Goal: Task Accomplishment & Management: Understand process/instructions

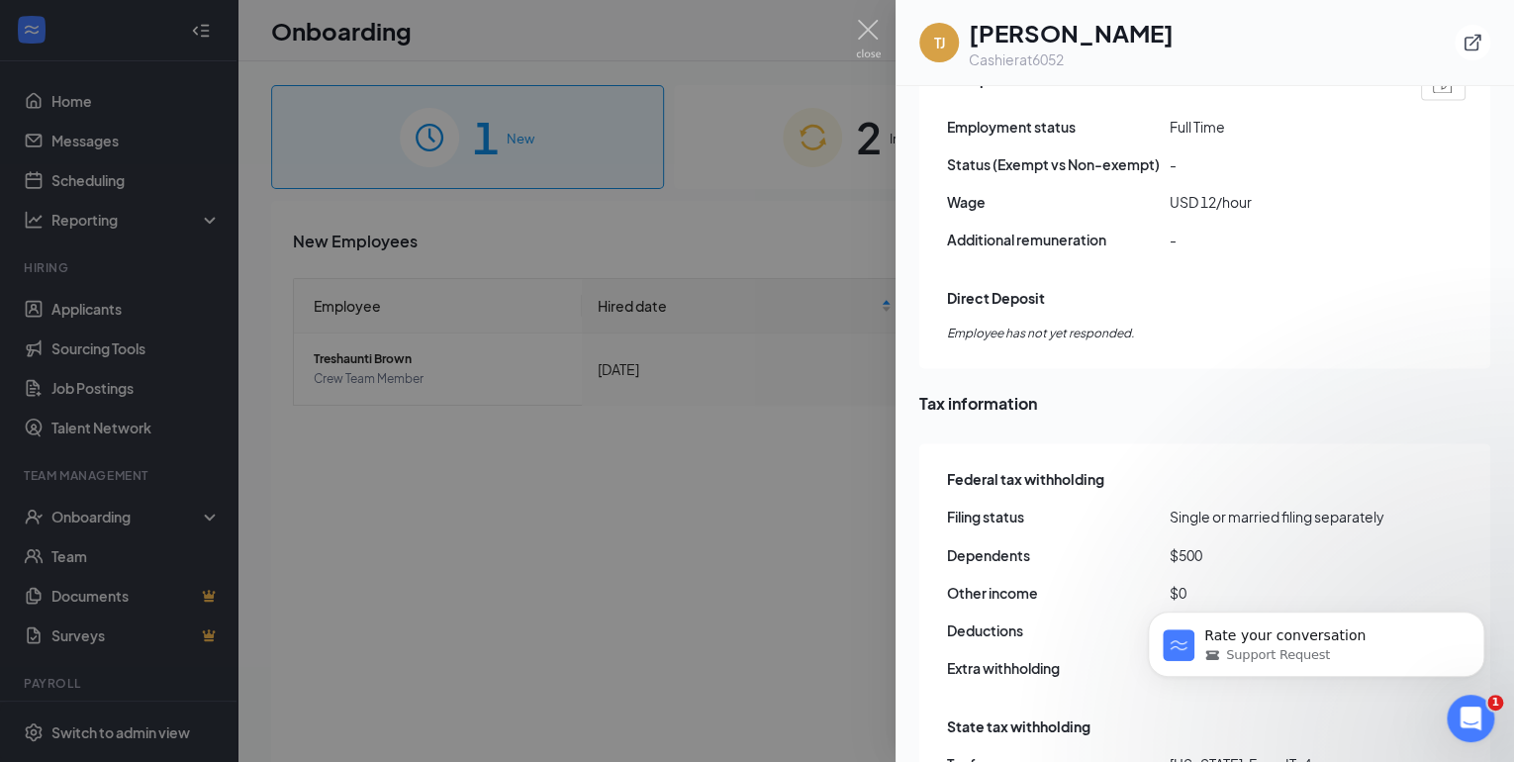
scroll to position [1425, 0]
click at [708, 579] on div at bounding box center [757, 381] width 1514 height 762
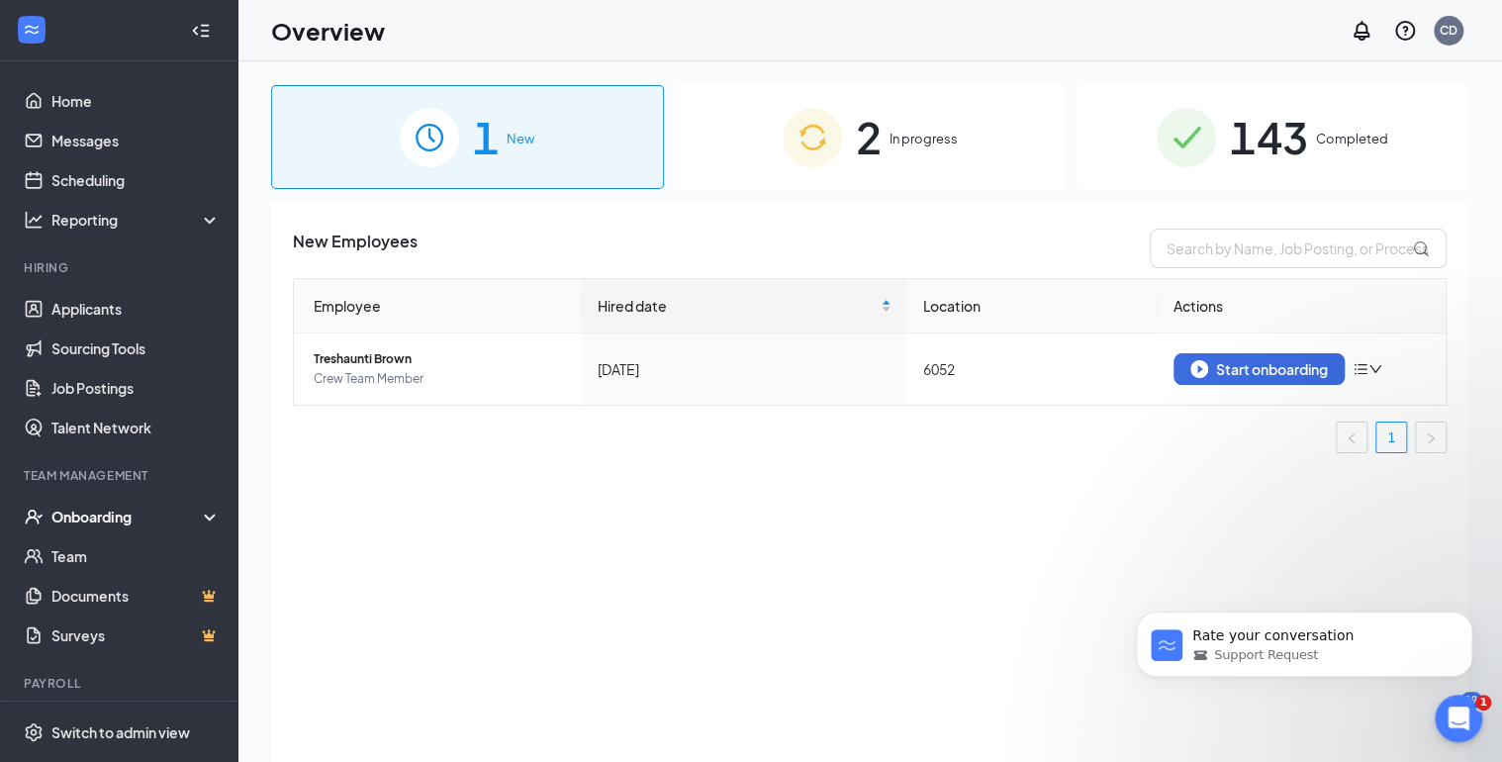
click at [892, 143] on span "In progress" at bounding box center [924, 139] width 68 height 20
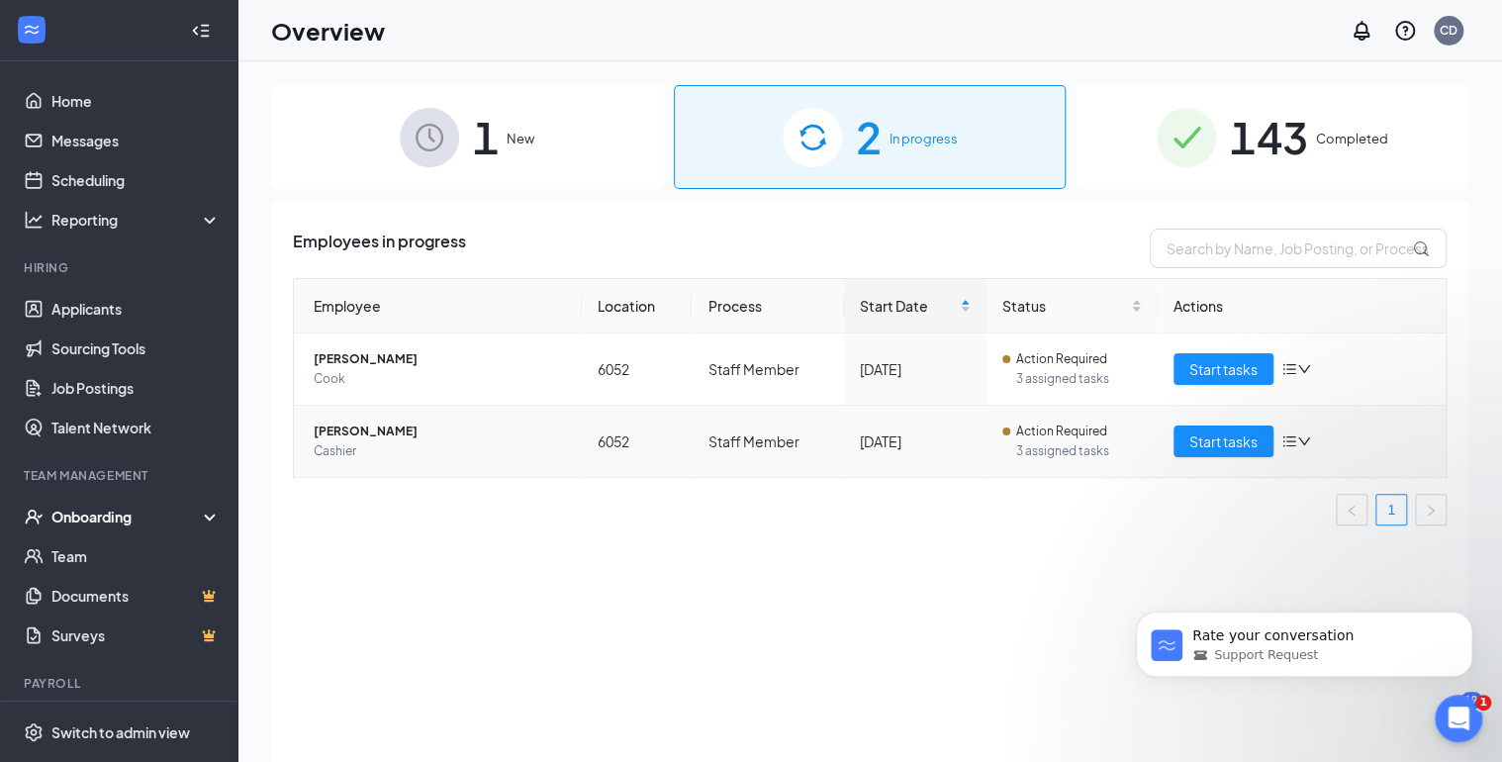
click at [397, 432] on span "[PERSON_NAME]" at bounding box center [440, 432] width 252 height 20
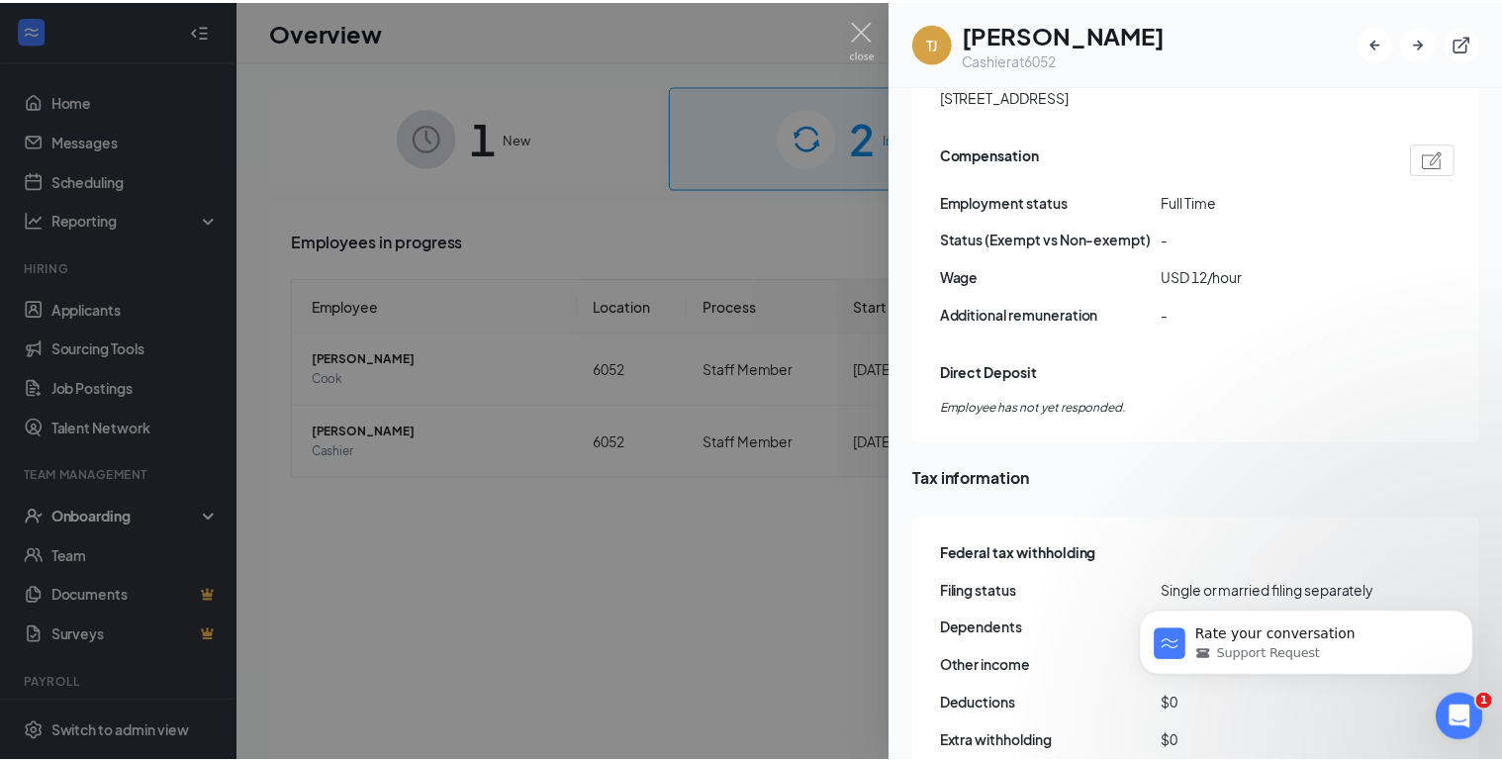
scroll to position [1903, 0]
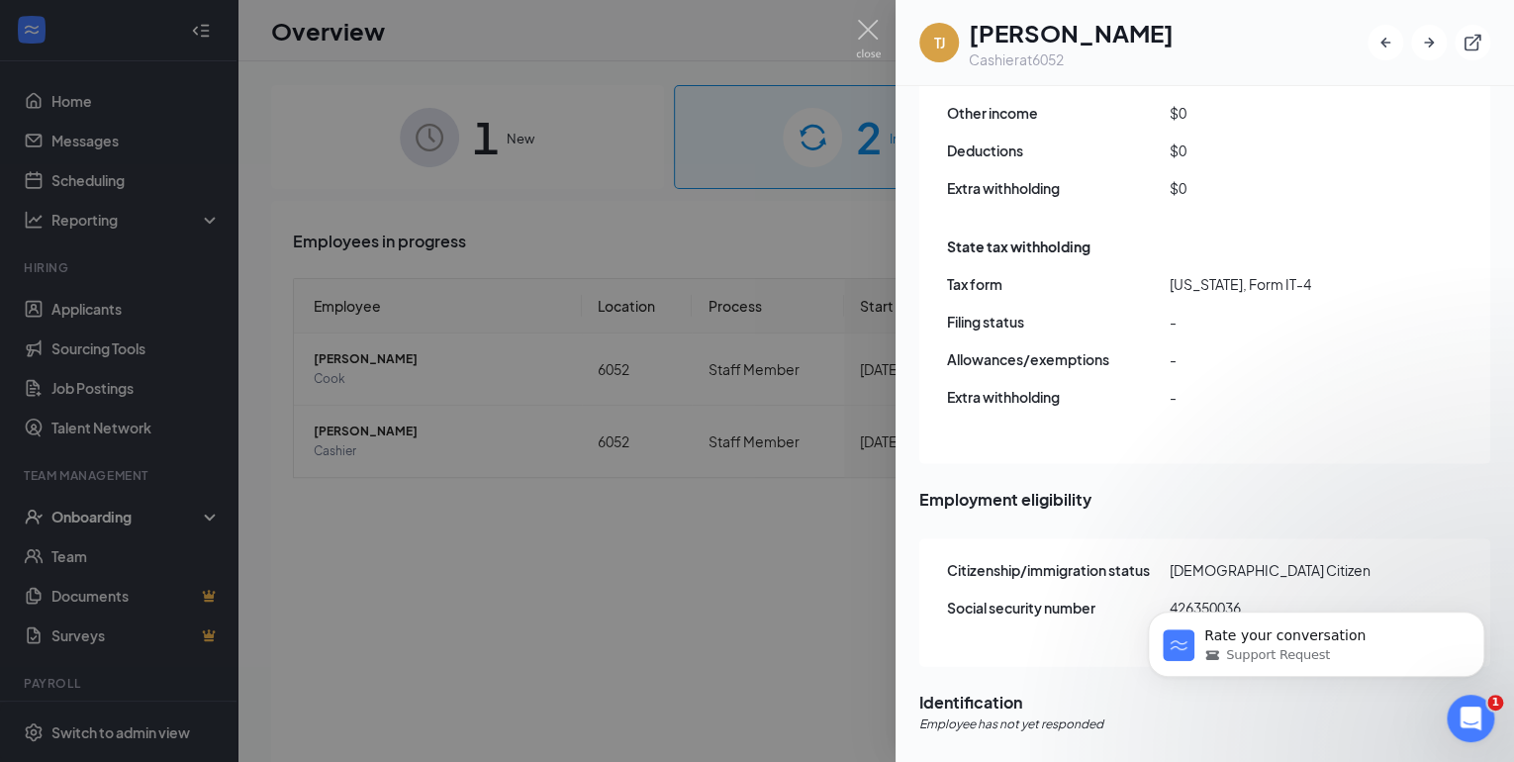
click at [464, 559] on div at bounding box center [757, 381] width 1514 height 762
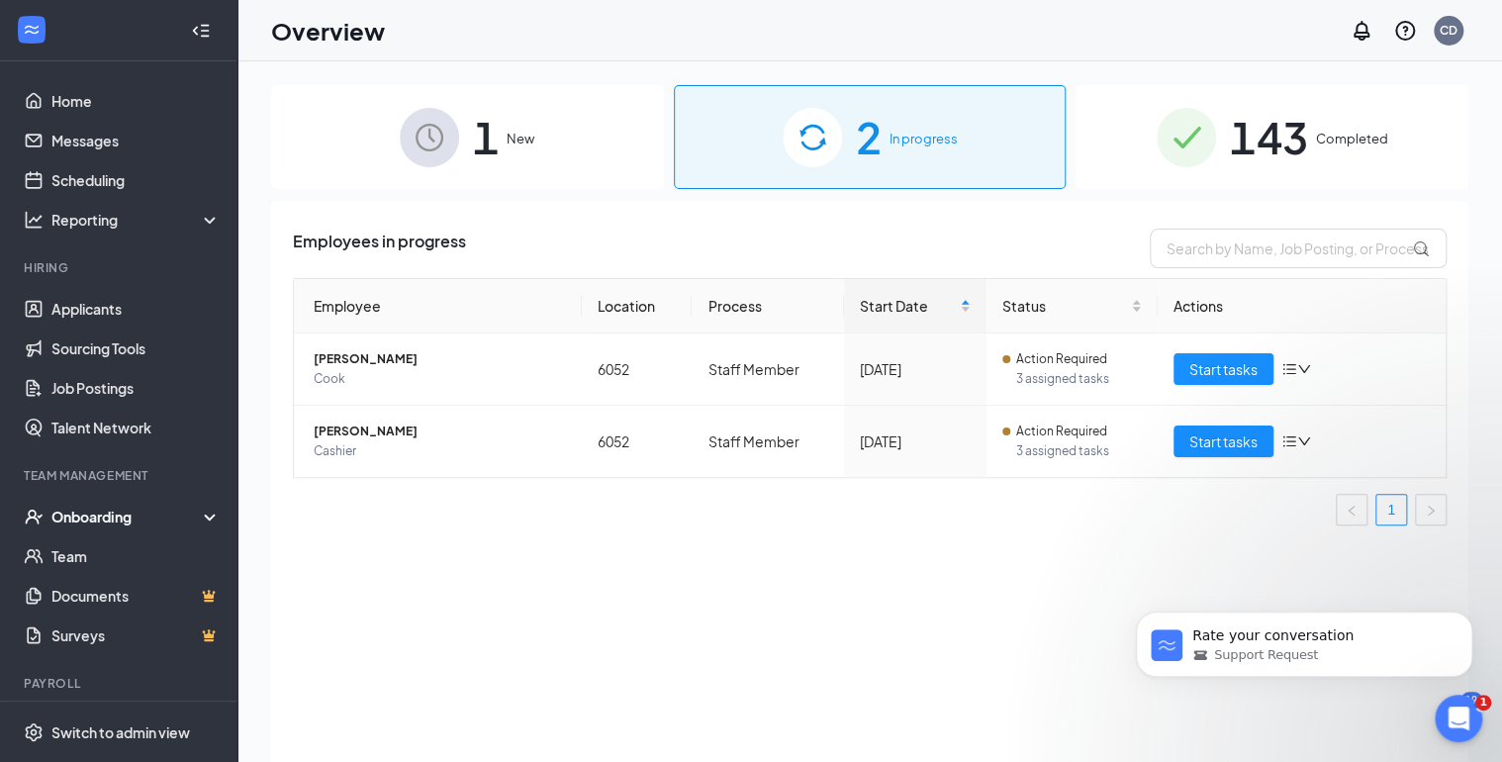
click at [558, 141] on div "1 New" at bounding box center [467, 137] width 393 height 104
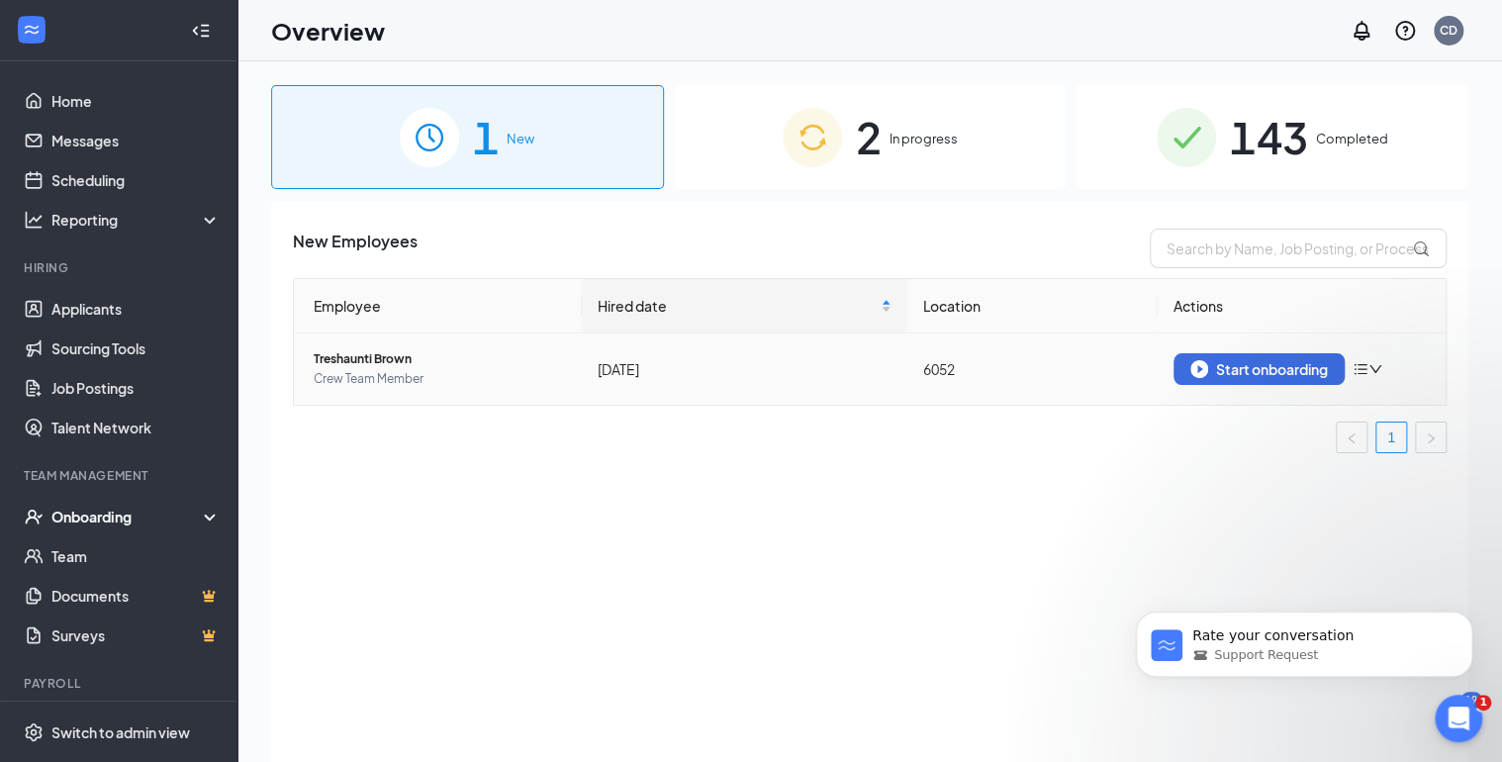
click at [346, 356] on span "Treshaunti Brown" at bounding box center [440, 359] width 252 height 20
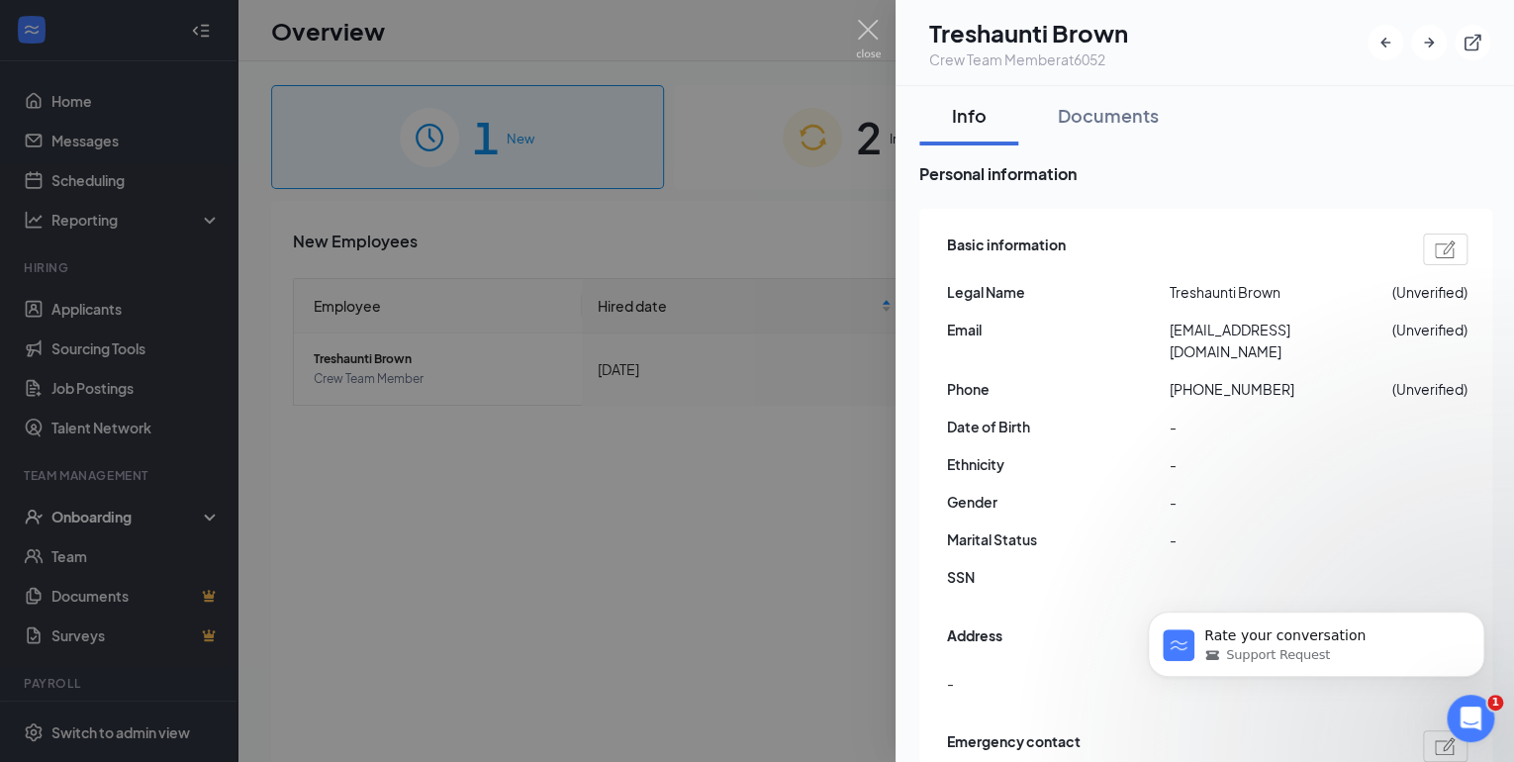
click at [552, 506] on div at bounding box center [757, 381] width 1514 height 762
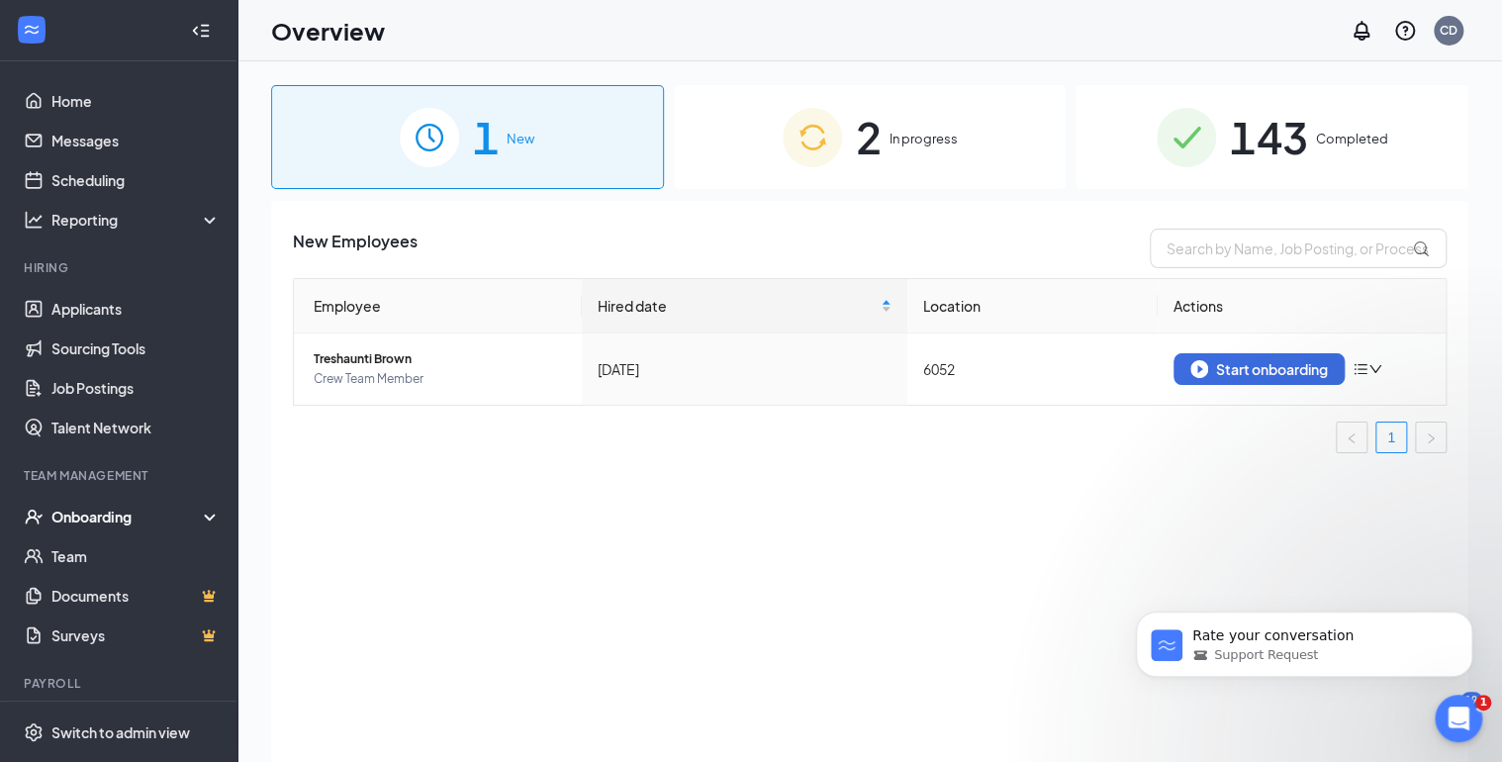
click at [883, 135] on div "2 In progress" at bounding box center [870, 137] width 393 height 104
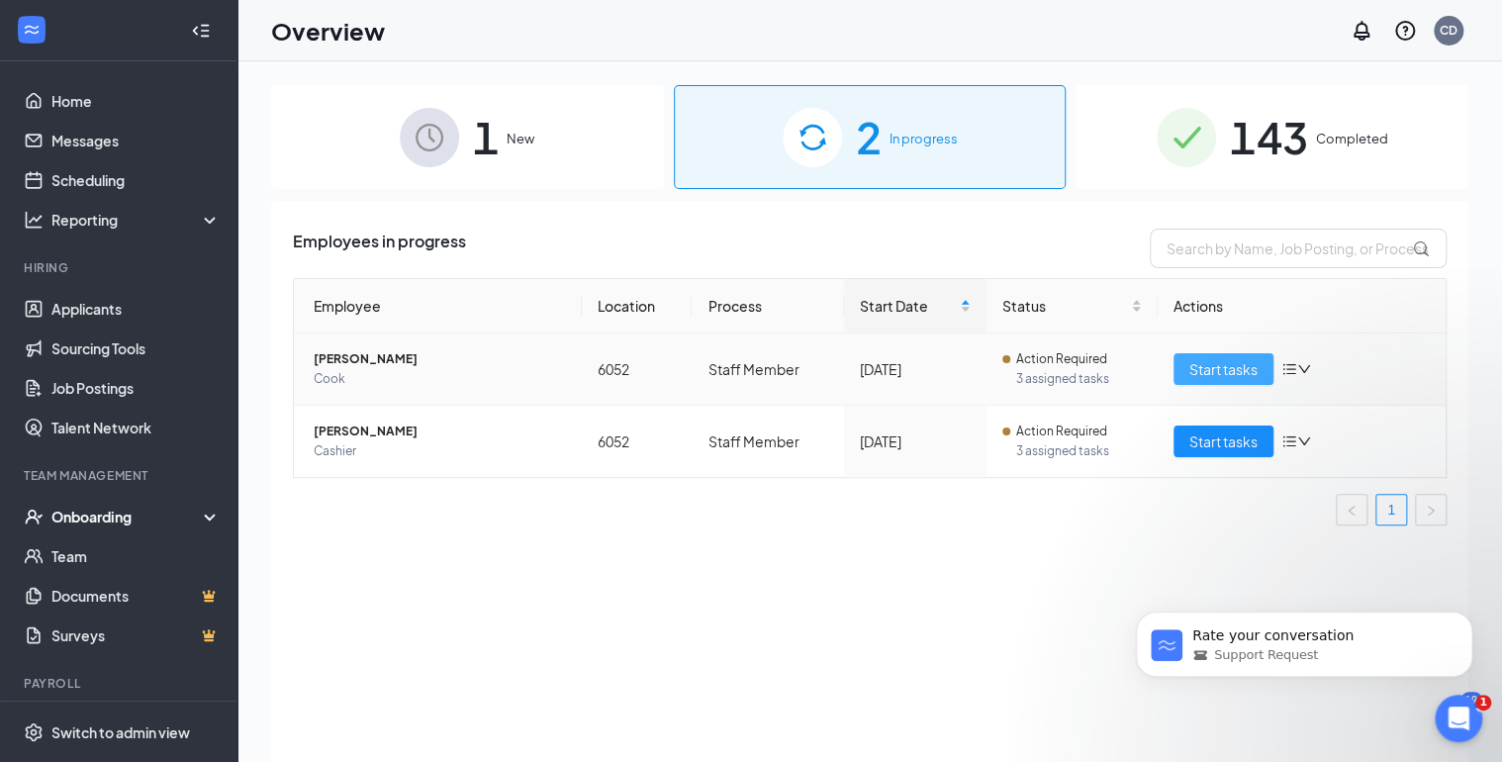
click at [1200, 374] on span "Start tasks" at bounding box center [1224, 369] width 68 height 22
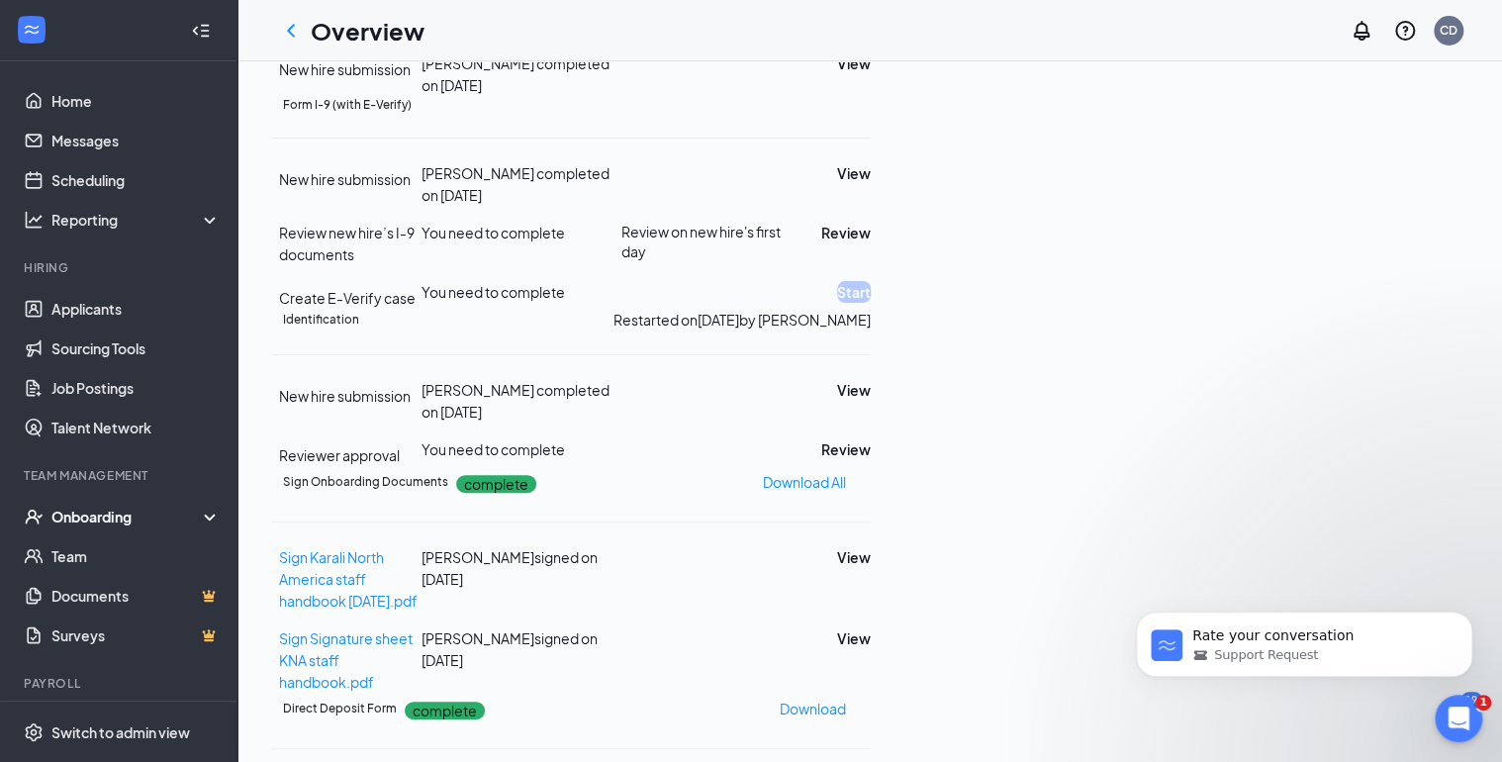
scroll to position [396, 0]
click at [871, 243] on button "Review" at bounding box center [845, 233] width 49 height 22
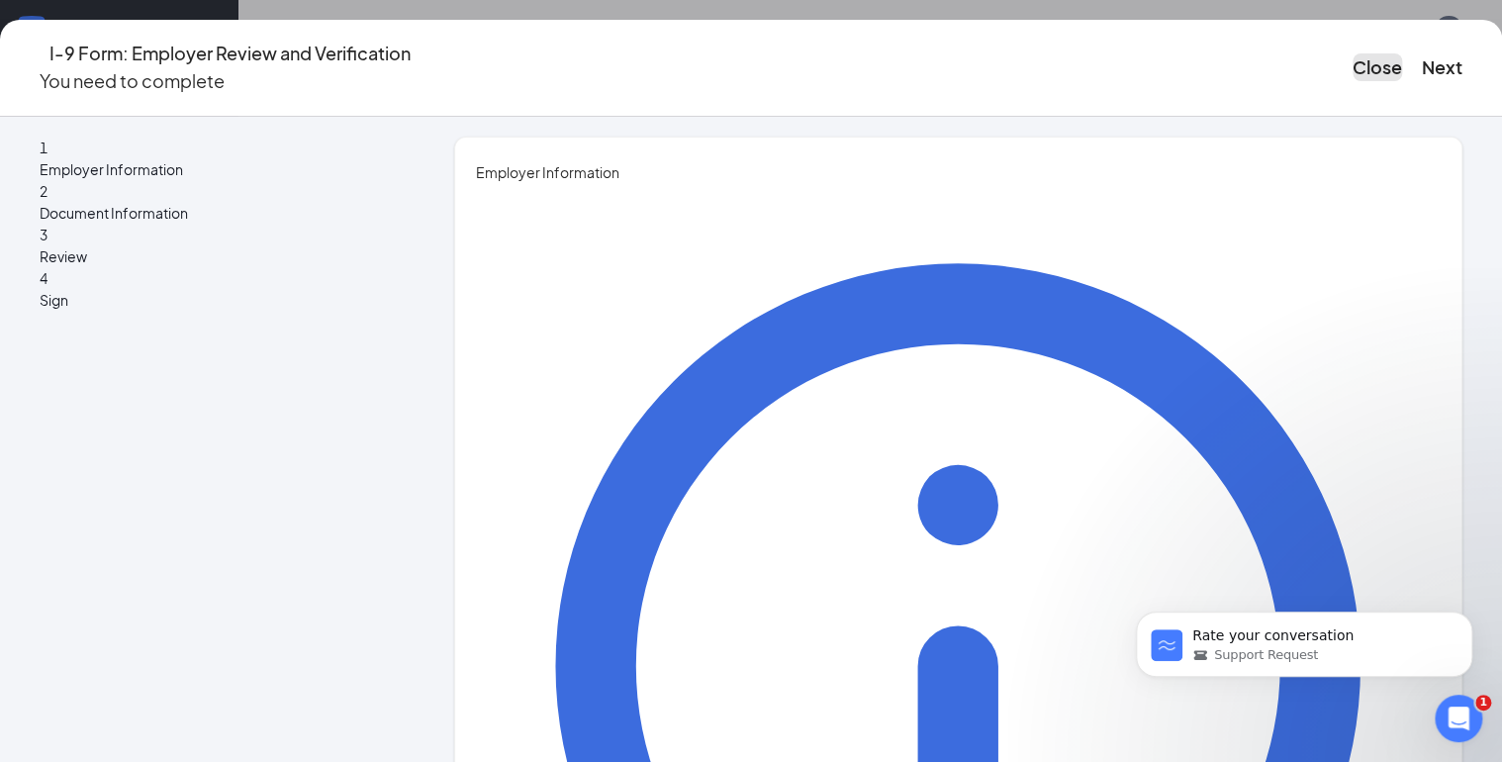
click at [1353, 59] on button "Close" at bounding box center [1377, 67] width 49 height 28
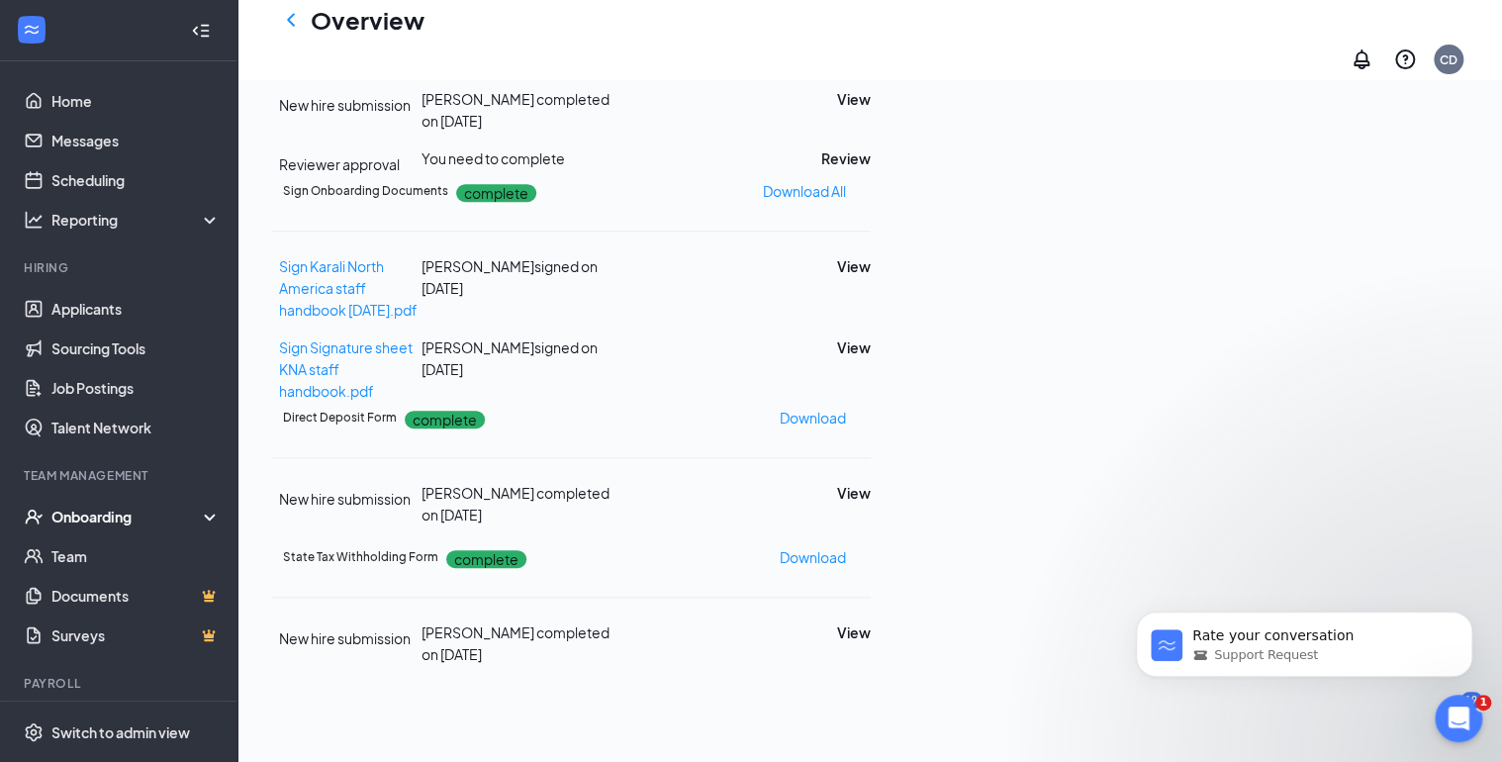
scroll to position [317, 0]
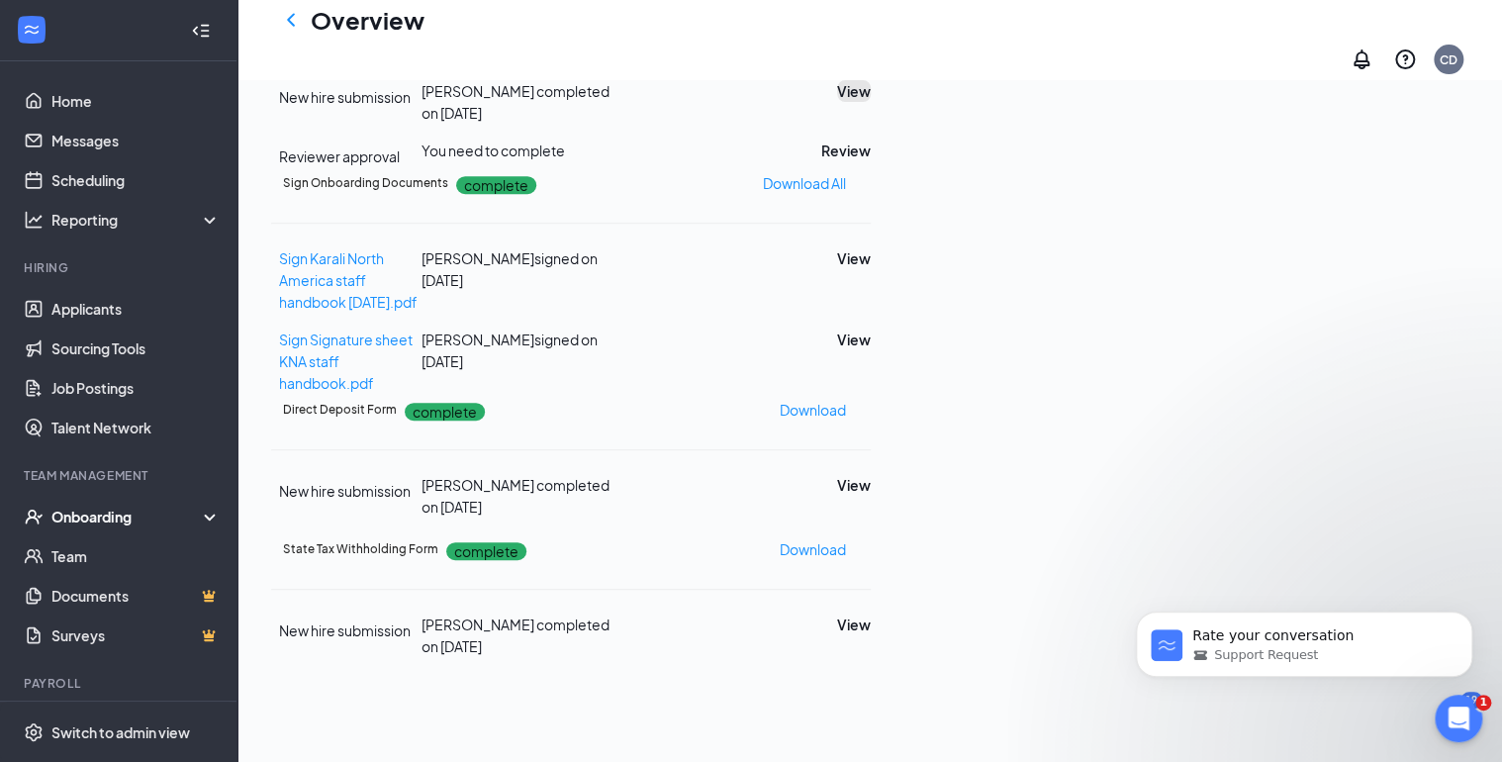
click at [871, 102] on button "View" at bounding box center [854, 91] width 34 height 22
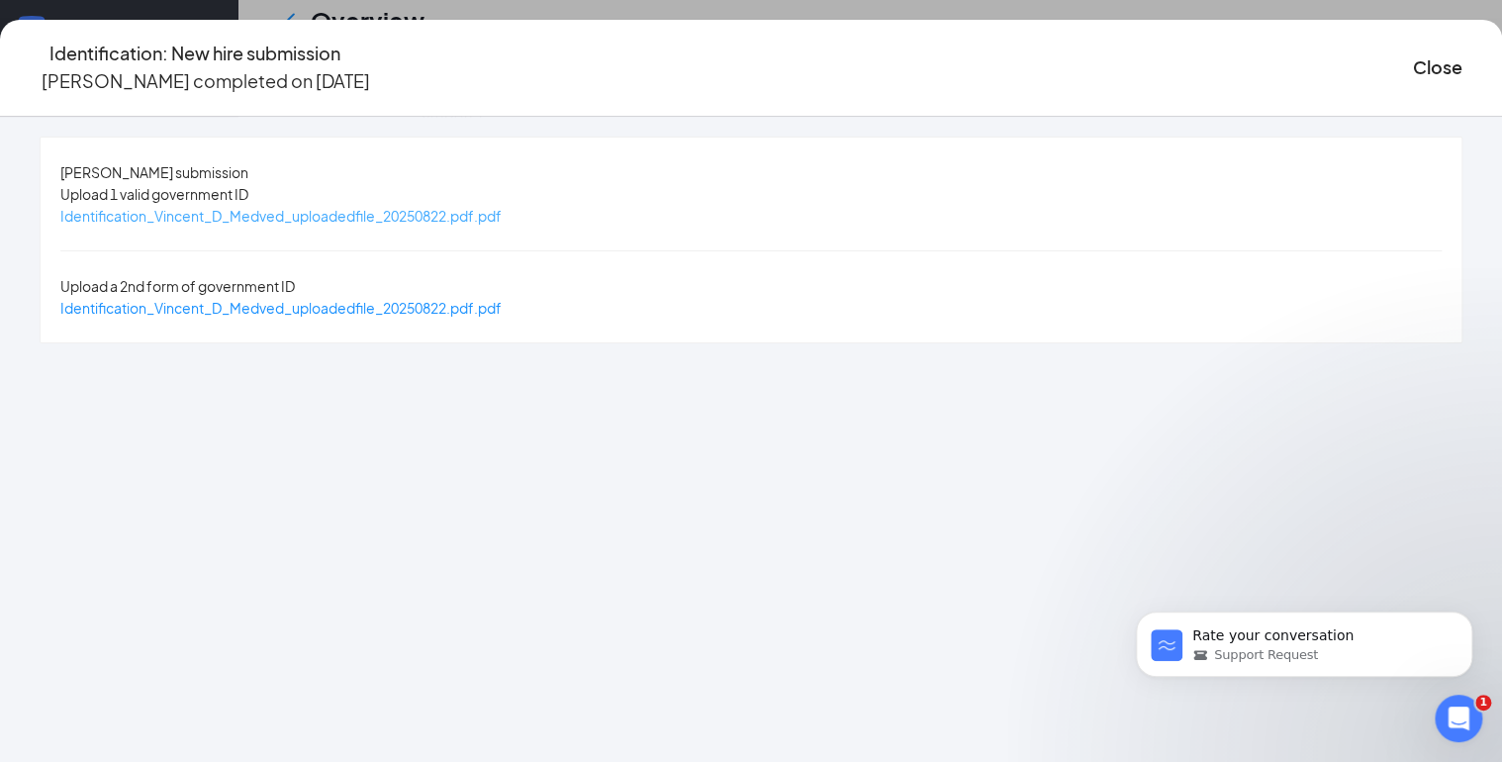
click at [471, 214] on span "Identification_Vincent_D_Medved_uploadedfile_20250822.pdf.pdf" at bounding box center [280, 216] width 441 height 18
click at [479, 299] on span "Identification_Vincent_D_Medved_uploadedfile_20250822.pdf.pdf" at bounding box center [280, 308] width 441 height 18
